Goal: Check status: Check status

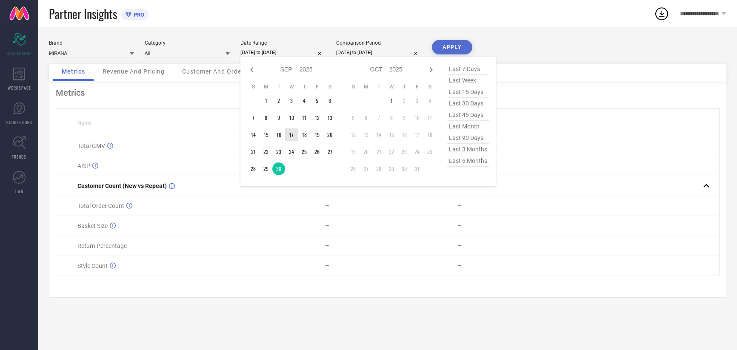
select select "8"
select select "2025"
select select "9"
select select "2025"
click at [393, 102] on td "1" at bounding box center [391, 101] width 13 height 13
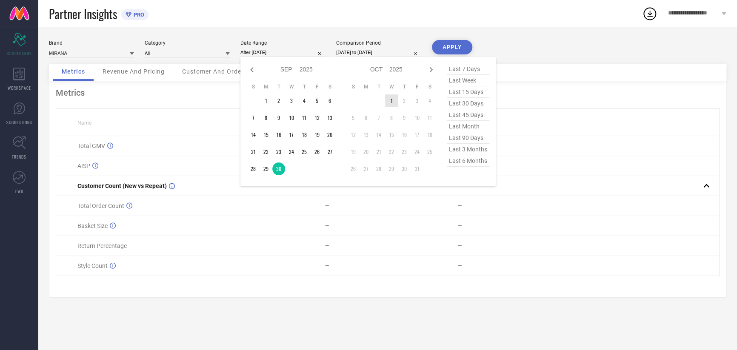
type input "[DATE] to [DATE]"
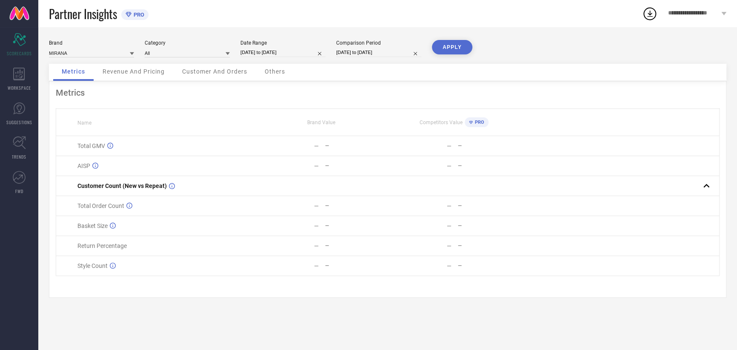
click at [371, 52] on input "[DATE] to [DATE]" at bounding box center [378, 52] width 85 height 9
select select "8"
select select "2025"
select select "9"
select select "2025"
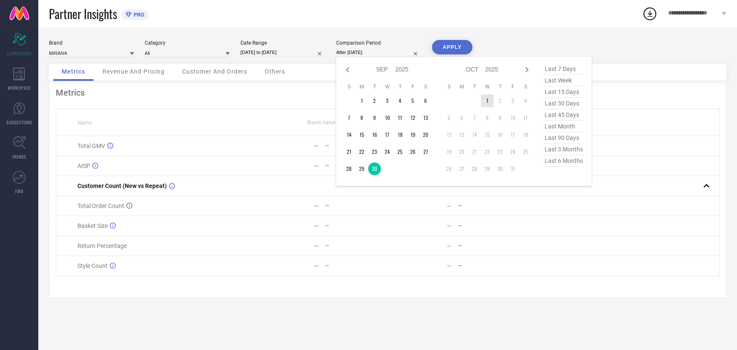
click at [487, 102] on td "1" at bounding box center [487, 101] width 13 height 13
type input "[DATE] to [DATE]"
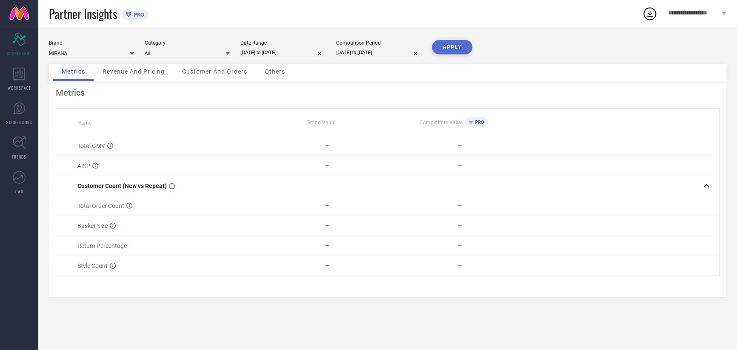
click at [457, 45] on button "APPLY" at bounding box center [452, 47] width 40 height 14
select select "9"
select select "2025"
select select "10"
select select "2025"
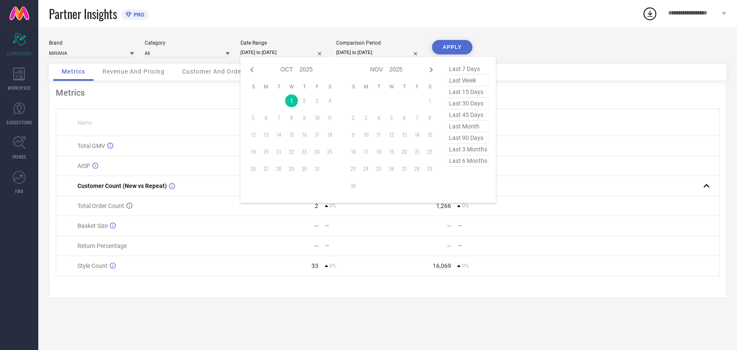
click at [276, 54] on input "[DATE] to [DATE]" at bounding box center [283, 52] width 85 height 9
click at [251, 68] on icon at bounding box center [252, 70] width 10 height 10
select select "8"
select select "2025"
select select "9"
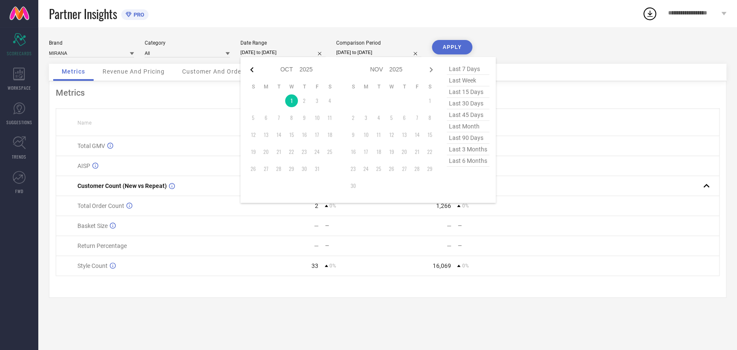
select select "2025"
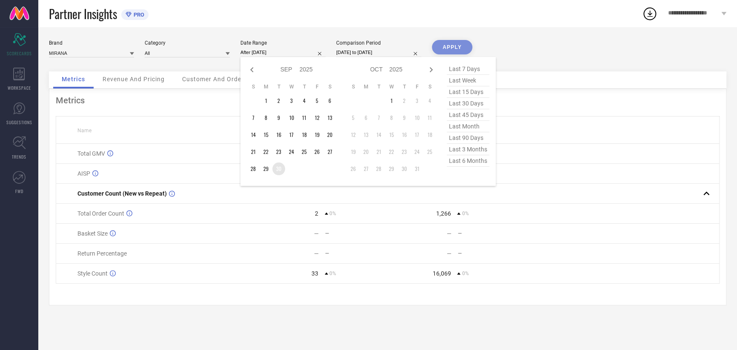
click at [278, 170] on td "30" at bounding box center [278, 169] width 13 height 13
type input "[DATE] to [DATE]"
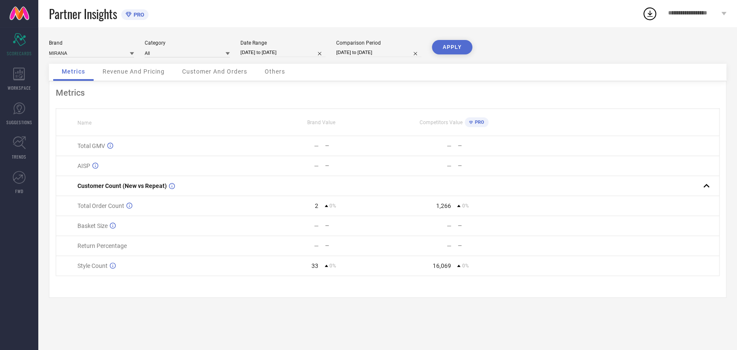
select select "9"
select select "2025"
select select "10"
select select "2025"
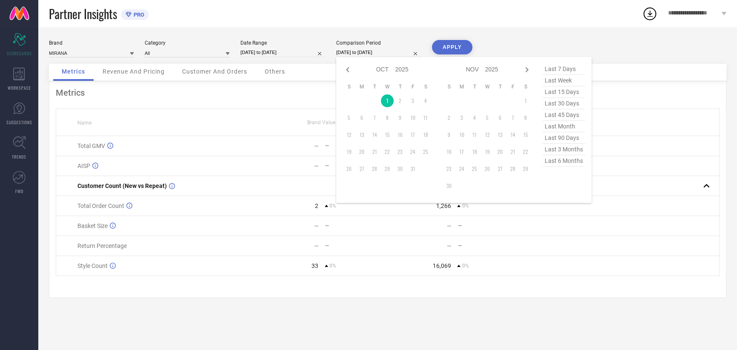
click at [367, 54] on input "[DATE] to [DATE]" at bounding box center [378, 52] width 85 height 9
click at [347, 66] on icon at bounding box center [348, 70] width 10 height 10
select select "8"
select select "2025"
select select "9"
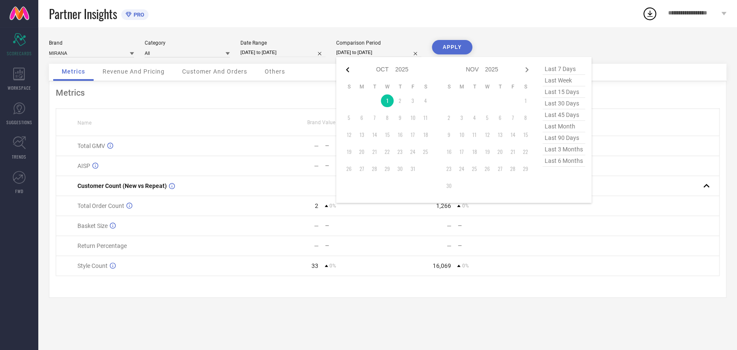
select select "2025"
click at [370, 172] on td "30" at bounding box center [374, 169] width 13 height 13
type input "[DATE] to [DATE]"
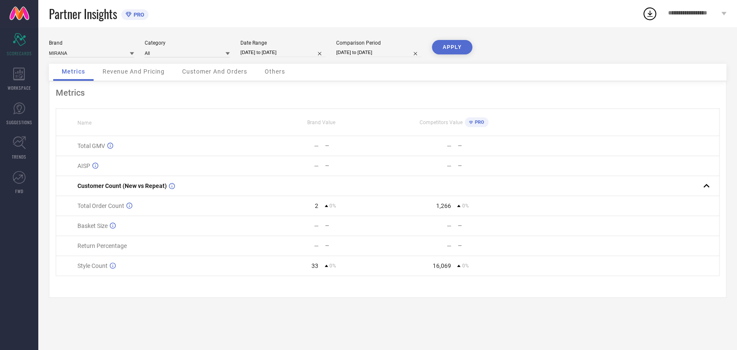
click at [453, 44] on button "APPLY" at bounding box center [452, 47] width 40 height 14
